Goal: Task Accomplishment & Management: Use online tool/utility

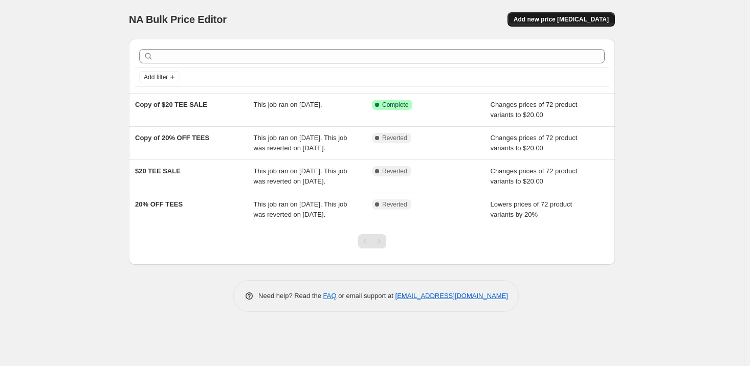
click at [576, 21] on span "Add new price [MEDICAL_DATA]" at bounding box center [561, 19] width 95 height 8
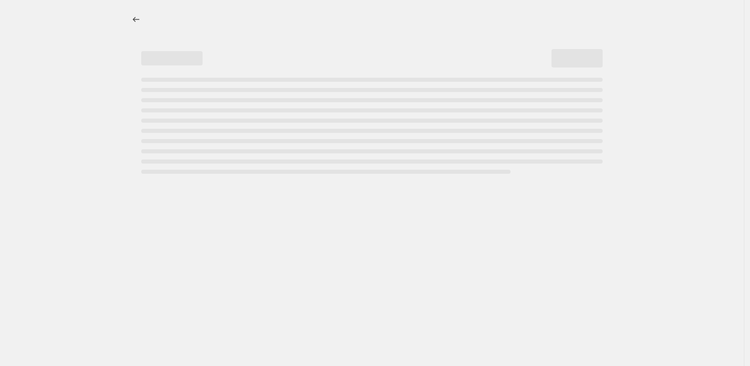
select select "percentage"
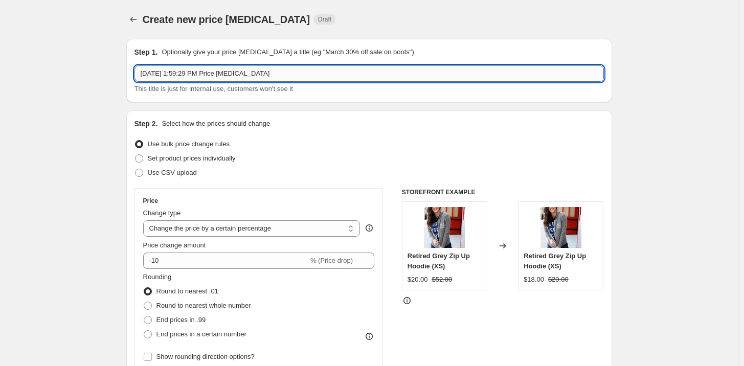
click at [240, 71] on input "[DATE] 1:59:29 PM Price [MEDICAL_DATA]" at bounding box center [370, 73] width 470 height 16
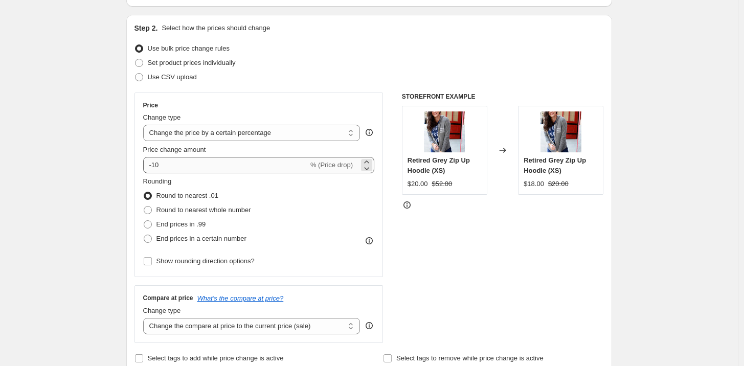
type input "ACCESSORIES"
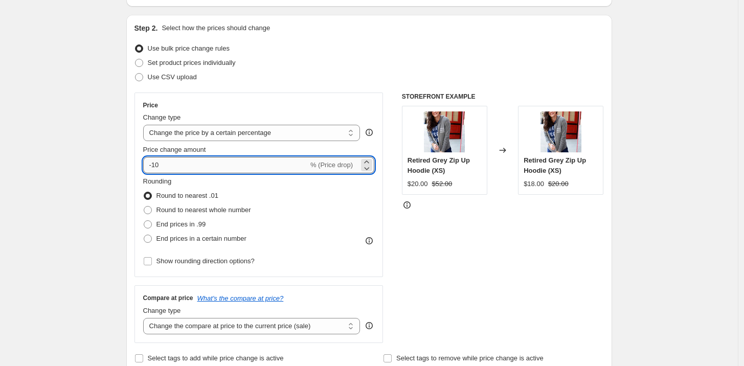
click at [199, 167] on input "-10" at bounding box center [225, 165] width 165 height 16
type input "-20"
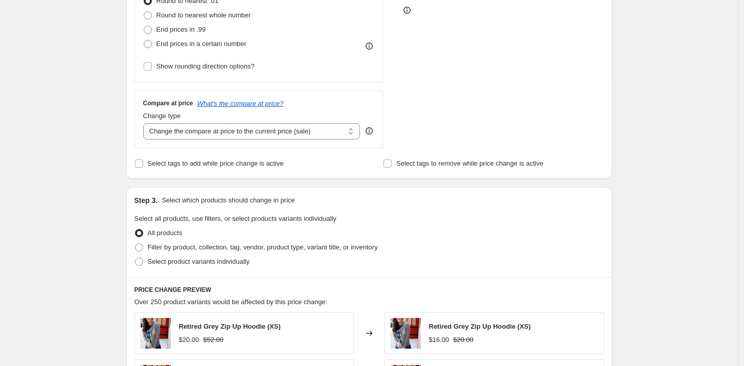
scroll to position [383, 0]
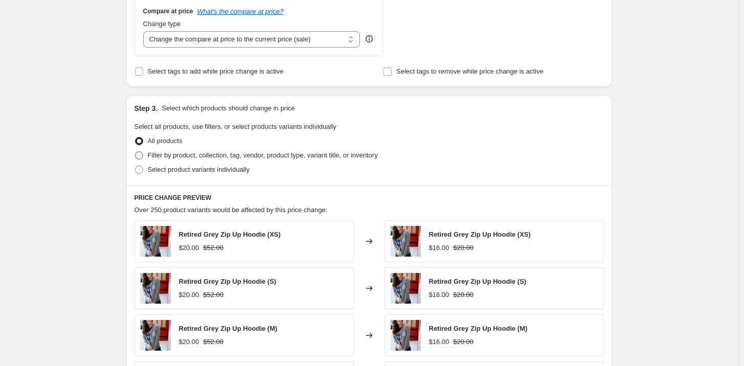
click at [147, 157] on label "Filter by product, collection, tag, vendor, product type, variant title, or inv…" at bounding box center [256, 155] width 243 height 14
click at [136, 152] on input "Filter by product, collection, tag, vendor, product type, variant title, or inv…" at bounding box center [135, 151] width 1 height 1
radio input "true"
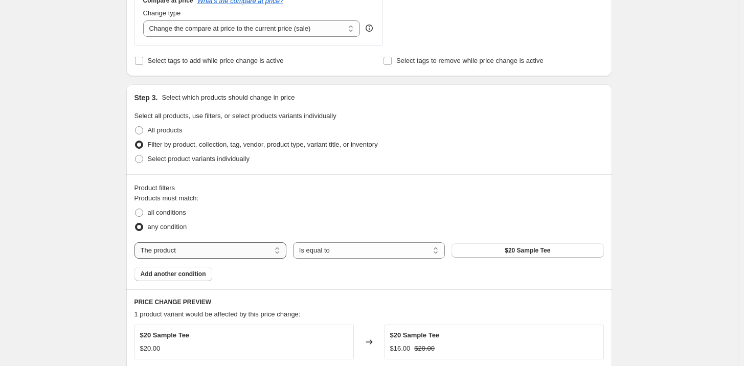
scroll to position [402, 0]
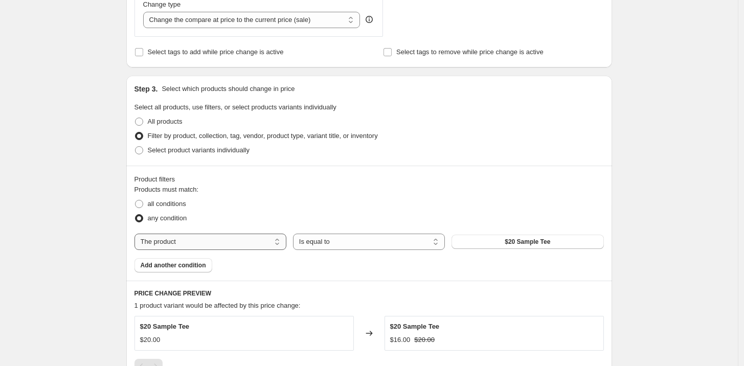
click at [254, 242] on select "The product The product's collection The product's tag The product's vendor The…" at bounding box center [211, 242] width 152 height 16
select select "collection"
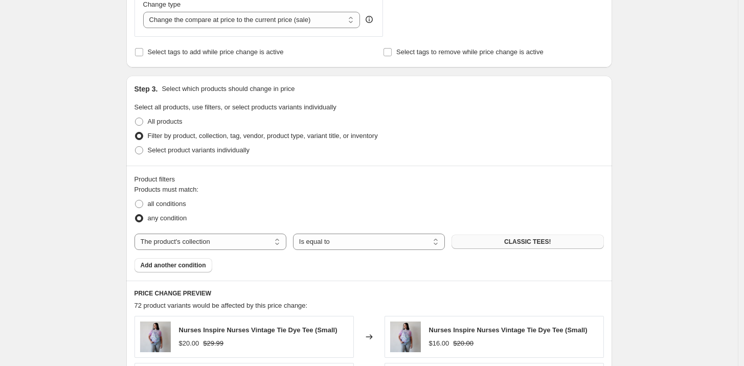
click at [543, 241] on span "CLASSIC TEES!" at bounding box center [527, 242] width 47 height 8
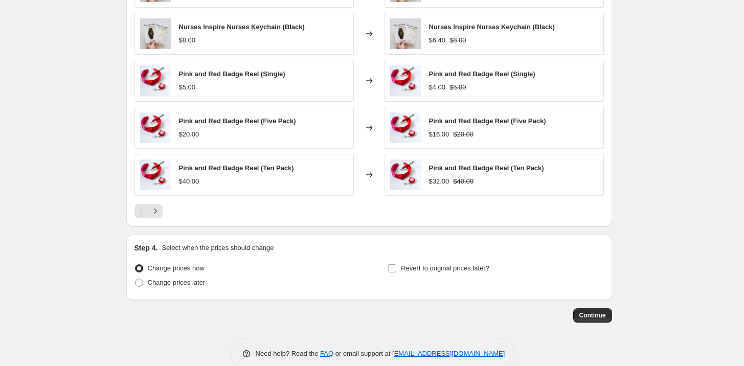
scroll to position [771, 0]
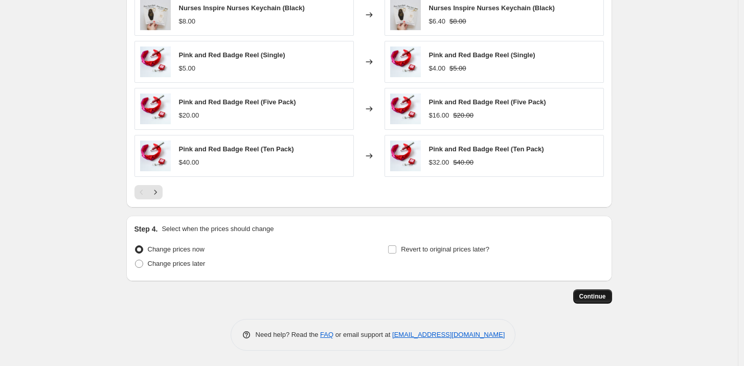
click at [594, 297] on span "Continue" at bounding box center [592, 297] width 27 height 8
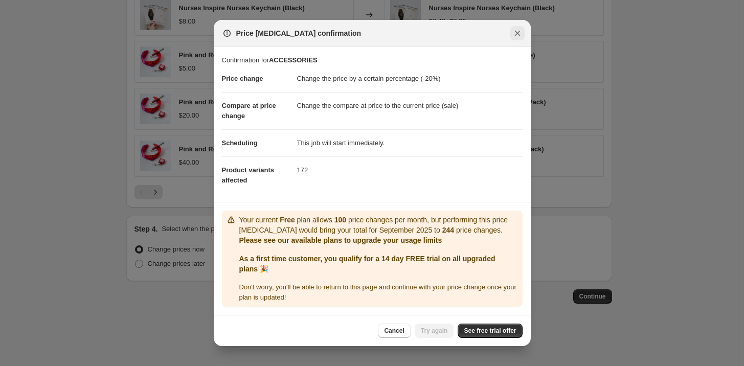
click at [521, 31] on icon "Close" at bounding box center [517, 33] width 10 height 10
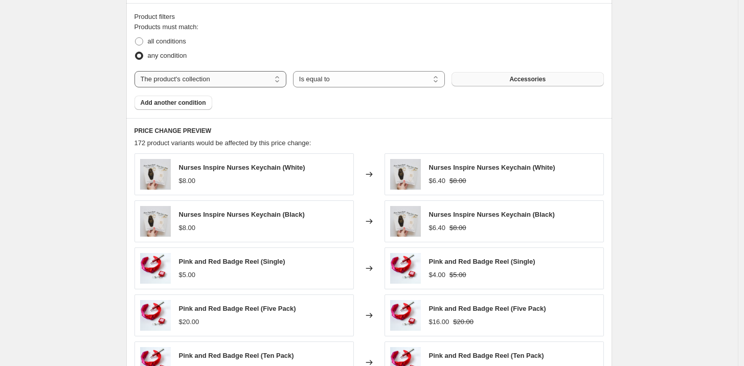
scroll to position [481, 0]
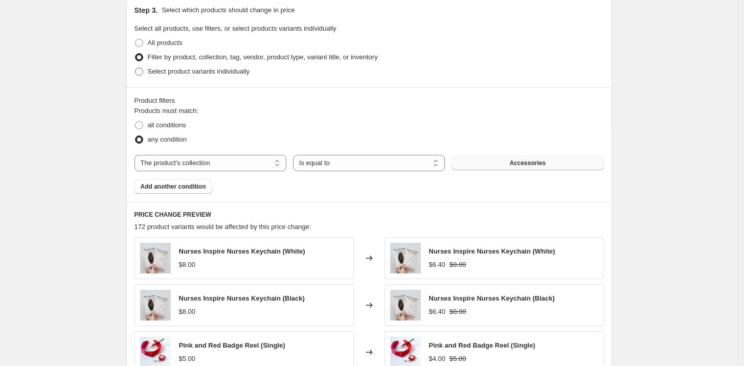
click at [163, 69] on span "Select product variants individually" at bounding box center [199, 72] width 102 height 8
click at [136, 68] on input "Select product variants individually" at bounding box center [135, 68] width 1 height 1
radio input "true"
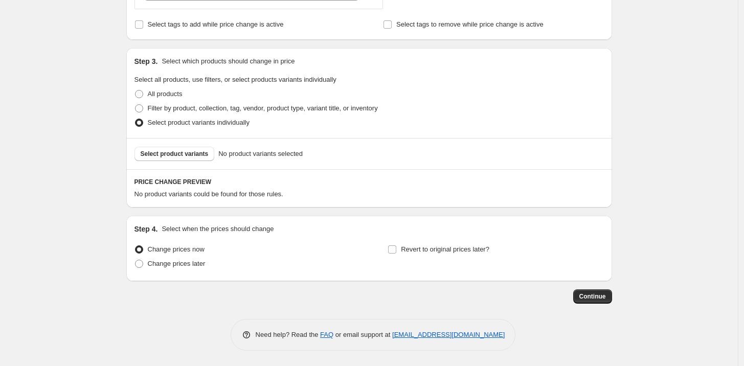
scroll to position [430, 0]
click at [194, 153] on span "Select product variants" at bounding box center [175, 154] width 68 height 8
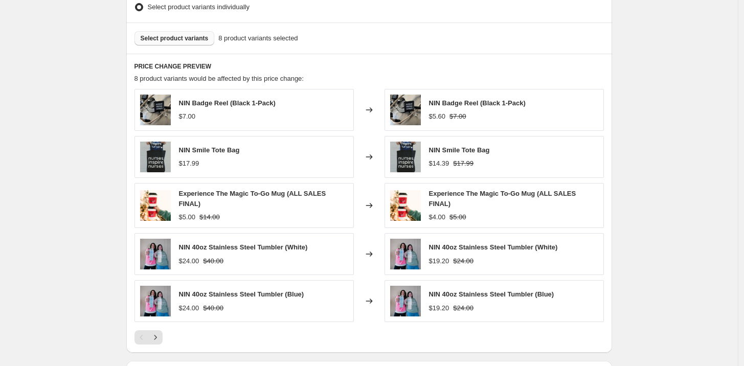
scroll to position [546, 0]
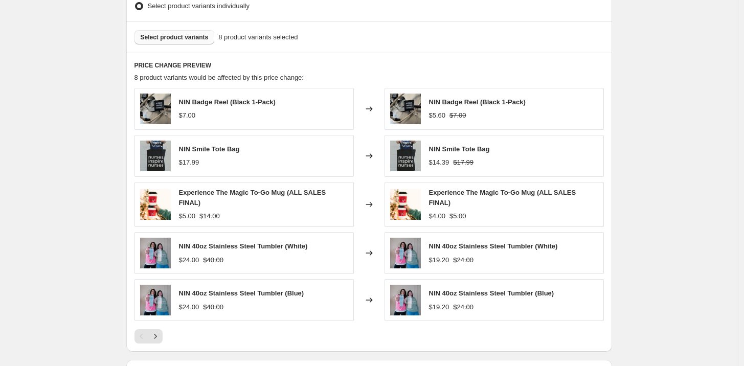
click at [196, 39] on span "Select product variants" at bounding box center [175, 37] width 68 height 8
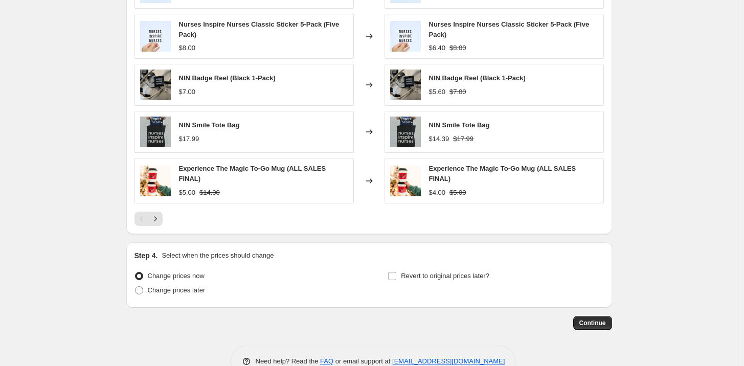
scroll to position [694, 0]
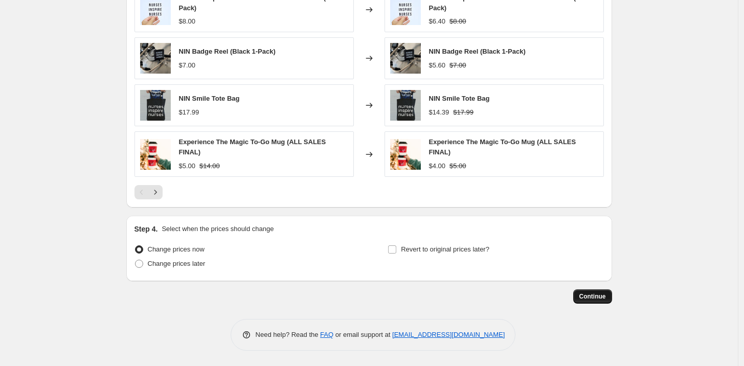
click at [582, 298] on span "Continue" at bounding box center [592, 297] width 27 height 8
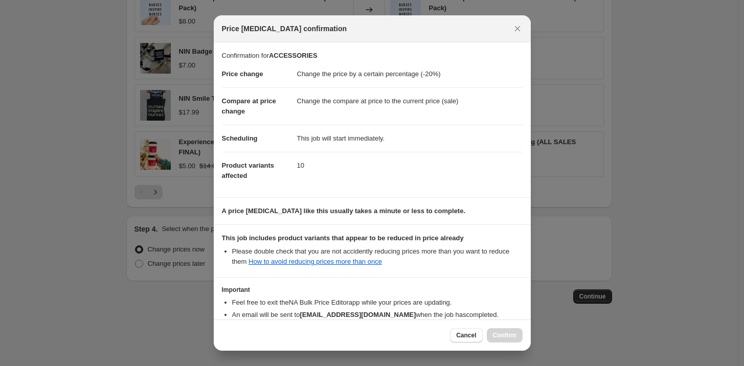
scroll to position [64, 0]
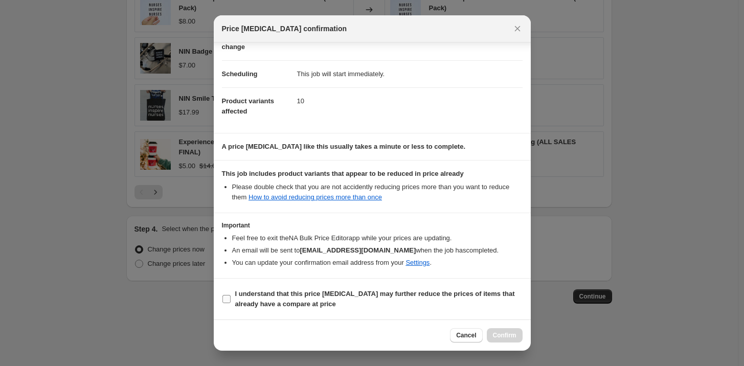
click at [229, 303] on span ":r24:" at bounding box center [226, 299] width 9 height 9
click at [229, 303] on input "I understand that this price change job may further reduce the prices of items …" at bounding box center [226, 299] width 8 height 8
checkbox input "true"
click at [502, 337] on span "Confirm" at bounding box center [505, 335] width 24 height 8
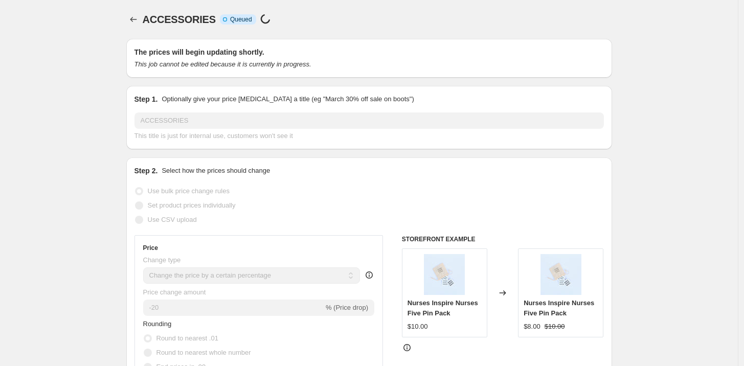
scroll to position [694, 0]
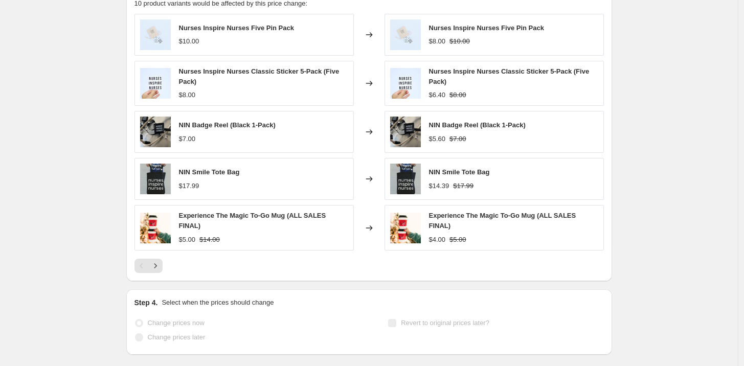
select select "percentage"
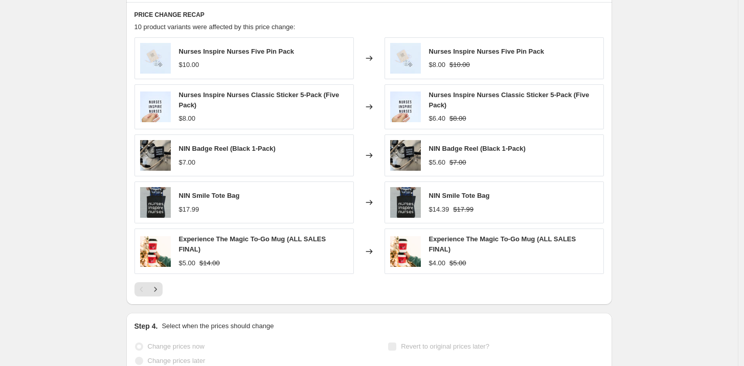
scroll to position [0, 0]
